Goal: Task Accomplishment & Management: Use online tool/utility

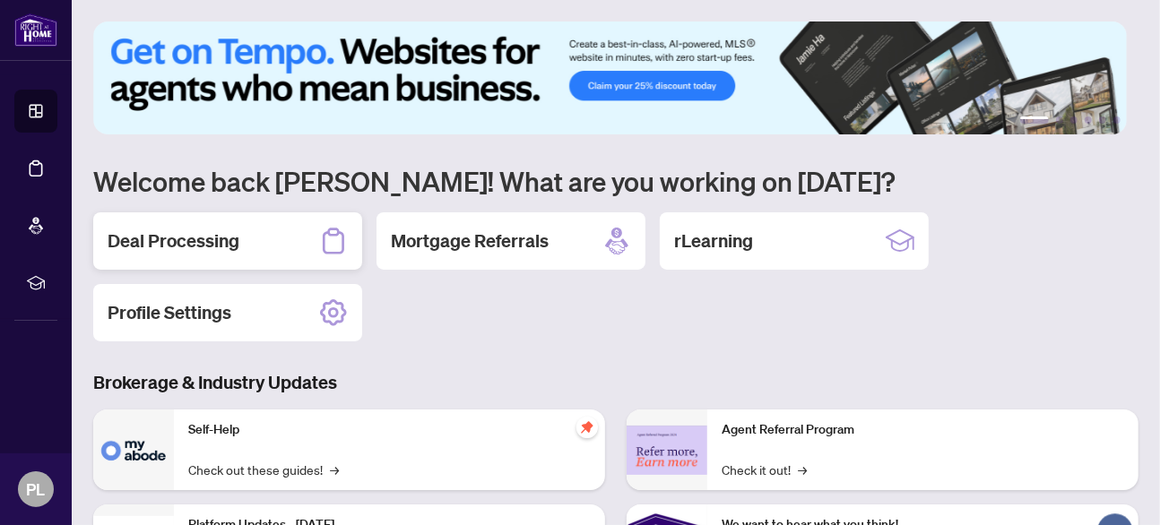
click at [236, 241] on h2 "Deal Processing" at bounding box center [174, 241] width 132 height 25
